Goal: Transaction & Acquisition: Purchase product/service

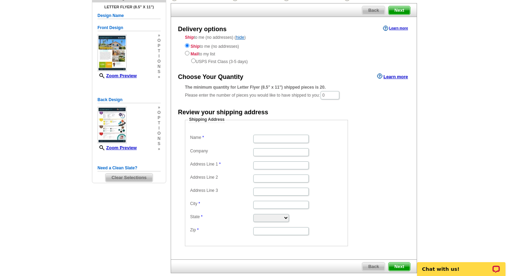
scroll to position [54, 0]
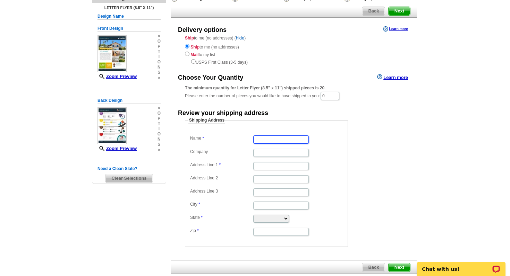
click at [271, 140] on input "Name" at bounding box center [280, 140] width 55 height 8
type input "[PERSON_NAME]"
type input "[STREET_ADDRESS]"
type input "Carlsbad"
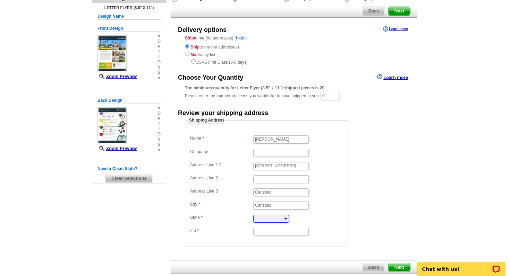
select select "CA"
type input "92009"
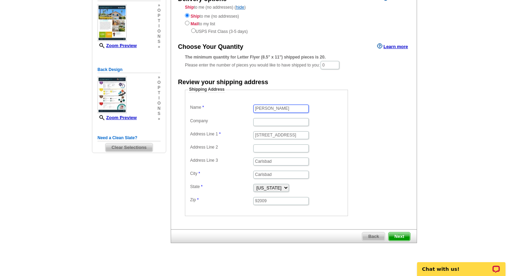
scroll to position [86, 0]
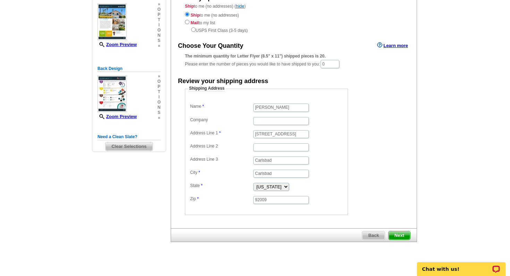
click at [405, 236] on span "Next" at bounding box center [399, 236] width 22 height 8
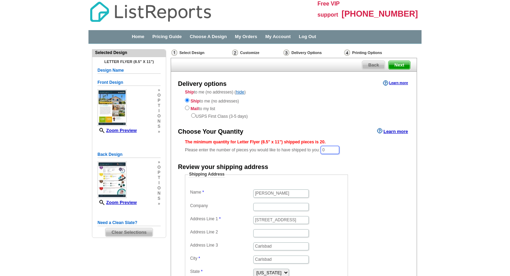
click at [332, 150] on input "0" at bounding box center [329, 150] width 19 height 8
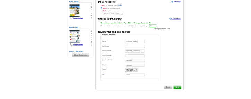
scroll to position [86, 0]
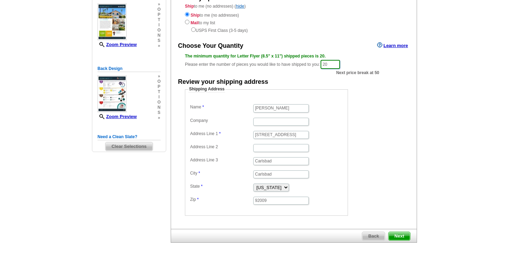
type input "20"
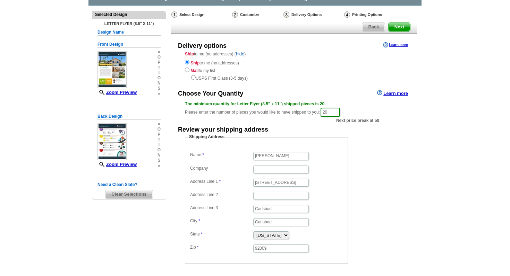
scroll to position [0, 0]
